Goal: Transaction & Acquisition: Purchase product/service

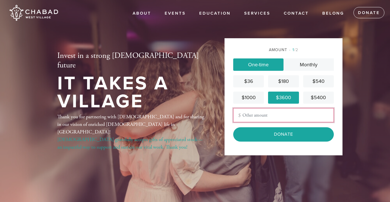
click at [259, 120] on input "Other Amount" at bounding box center [283, 115] width 101 height 14
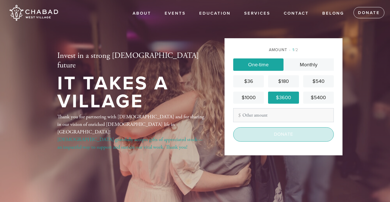
click at [264, 132] on input "Donate" at bounding box center [283, 134] width 101 height 14
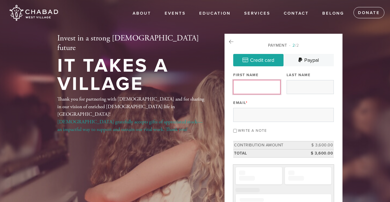
click at [250, 85] on input "First Name" at bounding box center [256, 87] width 47 height 14
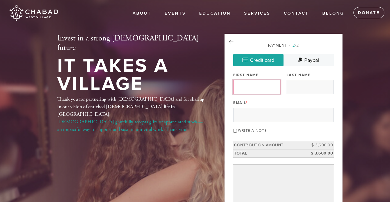
click at [266, 85] on input "First Name" at bounding box center [256, 87] width 47 height 14
type input "SAMMY"
type input "MILLER"
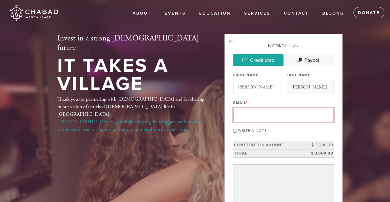
type input "sammy@thisisplaybook.com"
click at [274, 115] on input "sammy@thisisplaybook.com" at bounding box center [283, 115] width 101 height 14
click at [235, 132] on input "Write a note" at bounding box center [235, 131] width 4 height 4
checkbox input "true"
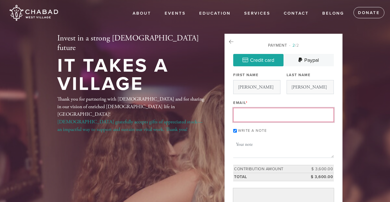
click at [246, 145] on textarea "Message or dedication" at bounding box center [283, 148] width 101 height 19
type input "sammyandjuliamiller@gmail.com"
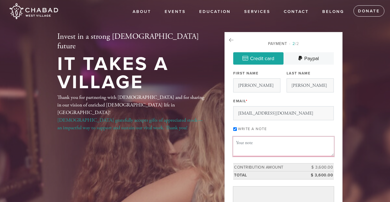
click at [274, 148] on textarea "Message or dedication" at bounding box center [283, 146] width 101 height 19
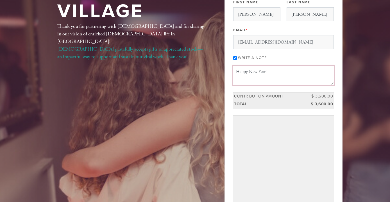
type textarea "Happy New Year!"
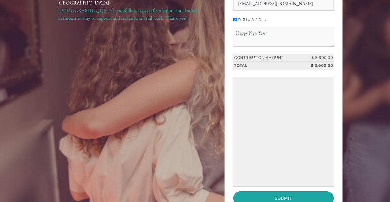
scroll to position [123, 0]
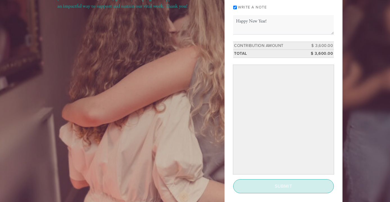
click at [271, 187] on input "Submit" at bounding box center [283, 186] width 101 height 14
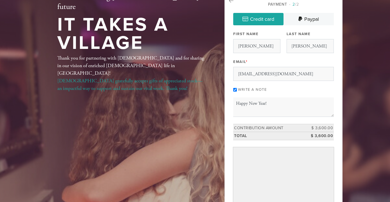
scroll to position [92, 0]
